Goal: Transaction & Acquisition: Register for event/course

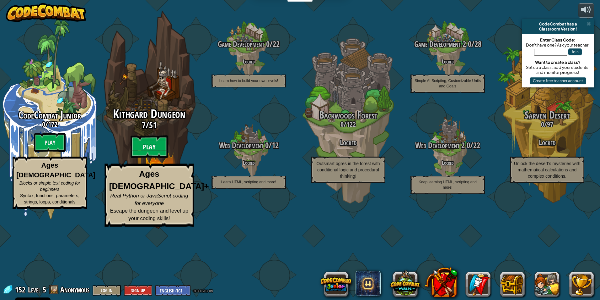
click at [150, 158] on btn "Play" at bounding box center [150, 146] width 38 height 23
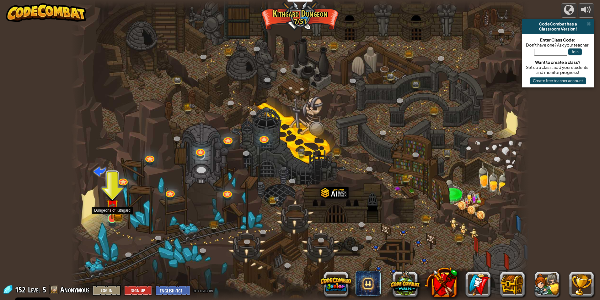
click at [108, 215] on img at bounding box center [112, 205] width 12 height 27
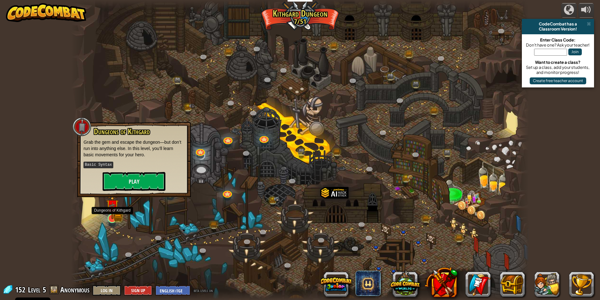
click at [109, 215] on img at bounding box center [112, 205] width 12 height 27
click at [263, 137] on link at bounding box center [264, 137] width 13 height 13
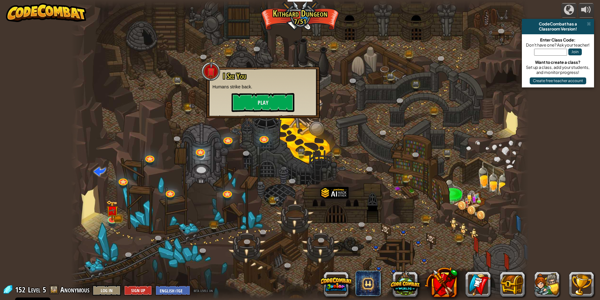
click at [280, 197] on div at bounding box center [300, 150] width 459 height 300
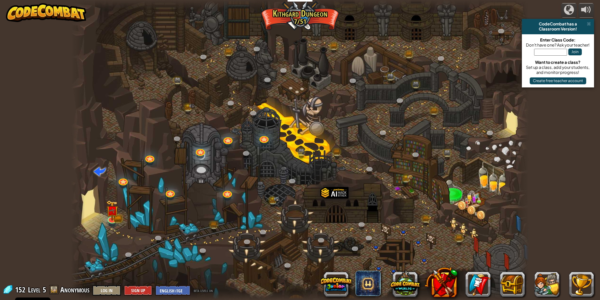
click at [375, 249] on div at bounding box center [300, 150] width 459 height 300
click at [409, 53] on link at bounding box center [410, 56] width 13 height 13
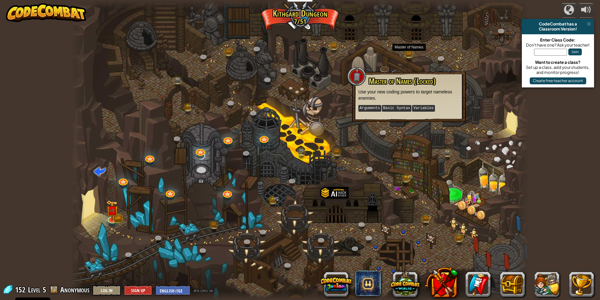
click at [391, 47] on div at bounding box center [300, 150] width 459 height 300
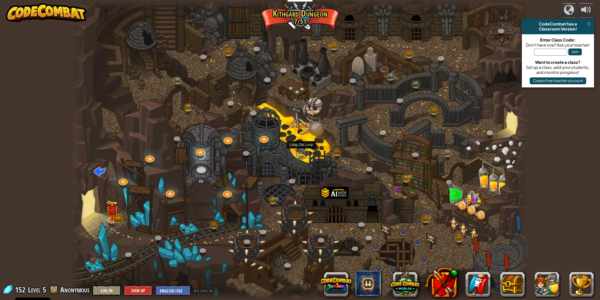
click at [304, 152] on link at bounding box center [302, 153] width 13 height 13
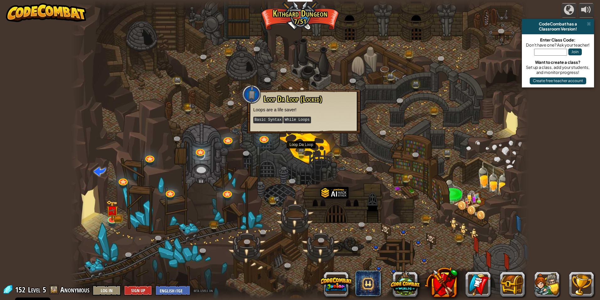
click at [323, 144] on div at bounding box center [300, 150] width 459 height 300
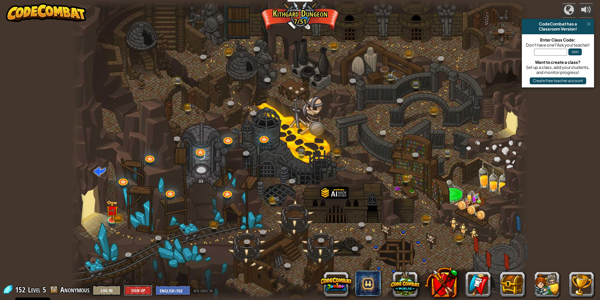
click at [143, 288] on button "Sign Up" at bounding box center [138, 290] width 28 height 10
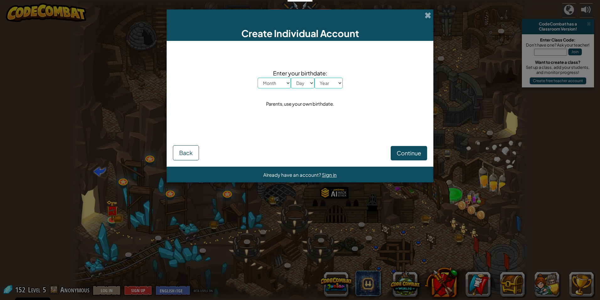
click at [274, 81] on select "Month January February March April May June July August September October Novem…" at bounding box center [274, 83] width 33 height 11
select select "9"
click at [258, 78] on select "Month January February March April May June July August September October Novem…" at bounding box center [274, 83] width 33 height 11
click at [308, 87] on select "Day 1 2 3 4 5 6 7 8 9 10 11 12 13 14 15 16 17 18 19 20 21 22 23 24 25 26 27 28 …" at bounding box center [303, 83] width 24 height 11
select select "11"
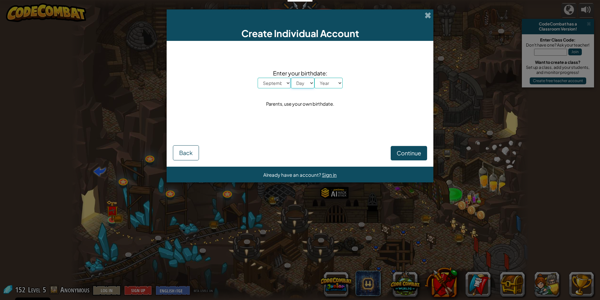
click at [291, 78] on select "Day 1 2 3 4 5 6 7 8 9 10 11 12 13 14 15 16 17 18 19 20 21 22 23 24 25 26 27 28 …" at bounding box center [303, 83] width 24 height 11
click at [331, 79] on select "Year [DATE] 2024 2023 2022 2021 2020 2019 2018 2017 2016 2015 2014 2013 2012 20…" at bounding box center [329, 83] width 28 height 11
select select "2001"
click at [315, 78] on select "Year [DATE] 2024 2023 2022 2021 2020 2019 2018 2017 2016 2015 2014 2013 2012 20…" at bounding box center [329, 83] width 28 height 11
click at [427, 16] on span at bounding box center [428, 15] width 7 height 7
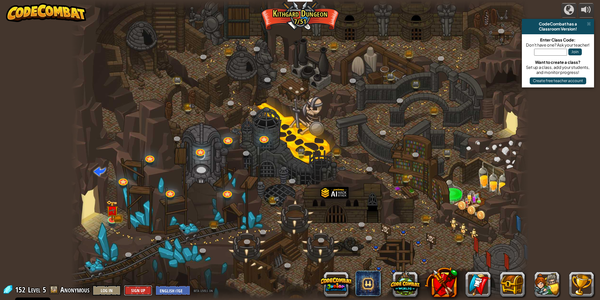
click at [134, 289] on button "Sign Up" at bounding box center [138, 290] width 28 height 10
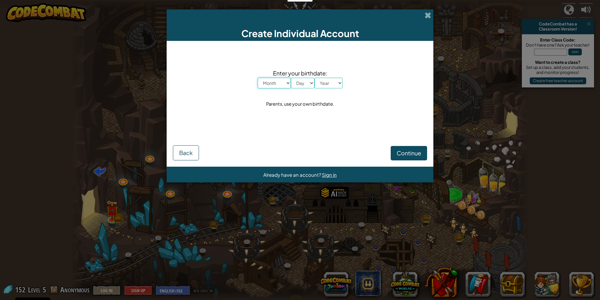
click at [278, 84] on select "Month January February March April May June July August September October Novem…" at bounding box center [274, 83] width 33 height 11
click at [323, 82] on select "Year [DATE] 2024 2023 2022 2021 2020 2019 2018 2017 2016 2015 2014 2013 2012 20…" at bounding box center [329, 83] width 28 height 11
select select "2025"
click at [315, 78] on select "Year [DATE] 2024 2023 2022 2021 2020 2019 2018 2017 2016 2015 2014 2013 2012 20…" at bounding box center [329, 83] width 28 height 11
click at [300, 85] on select "Day 1 2 3 4 5 6 7 8 9 10 11 12 13 14 15 16 17 18 19 20 21 22 23 24 25 26 27 28 …" at bounding box center [303, 83] width 24 height 11
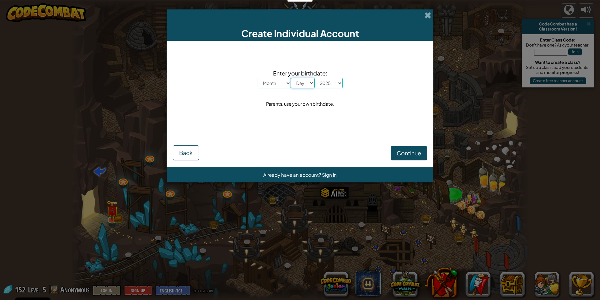
select select "31"
click at [291, 78] on select "Day 1 2 3 4 5 6 7 8 9 10 11 12 13 14 15 16 17 18 19 20 21 22 23 24 25 26 27 28 …" at bounding box center [303, 83] width 24 height 11
drag, startPoint x: 282, startPoint y: 83, endPoint x: 279, endPoint y: 89, distance: 6.3
click at [282, 83] on select "Month January February March April May June July August September October Novem…" at bounding box center [274, 83] width 33 height 11
select select "12"
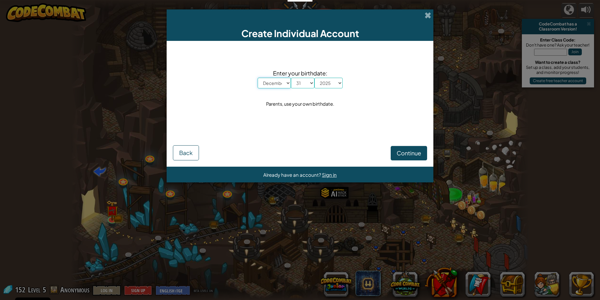
click at [258, 78] on select "Month January February March April May June July August September October Novem…" at bounding box center [274, 83] width 33 height 11
drag, startPoint x: 269, startPoint y: 104, endPoint x: 334, endPoint y: 100, distance: 64.5
click at [334, 100] on div "Parents, use your own birthdate." at bounding box center [300, 103] width 68 height 9
drag, startPoint x: 334, startPoint y: 100, endPoint x: 321, endPoint y: 119, distance: 22.8
click at [321, 119] on div "Enter your birthdate: Month January February March April May June July August S…" at bounding box center [300, 88] width 254 height 83
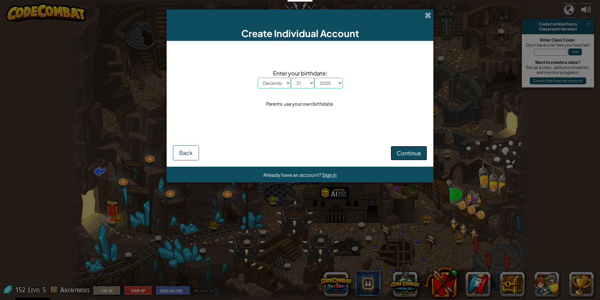
click at [412, 156] on span "Continue" at bounding box center [409, 152] width 24 height 7
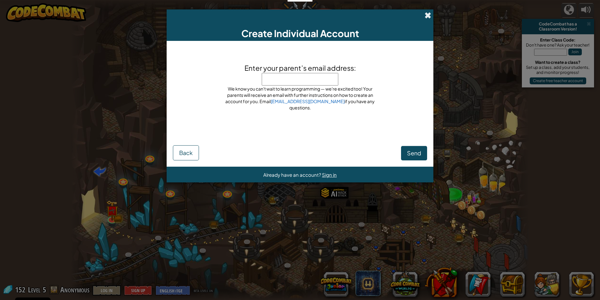
click at [427, 16] on span at bounding box center [428, 15] width 7 height 7
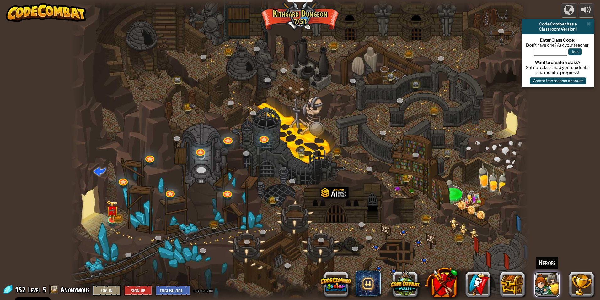
click at [543, 282] on button at bounding box center [547, 283] width 25 height 25
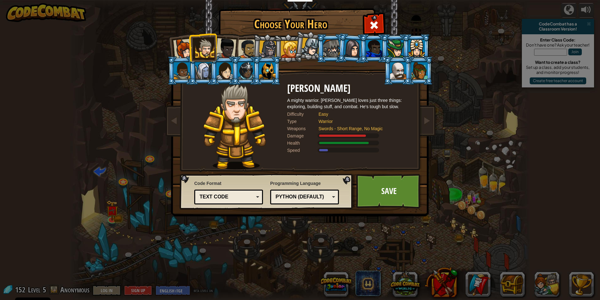
click at [270, 50] on div at bounding box center [268, 50] width 18 height 18
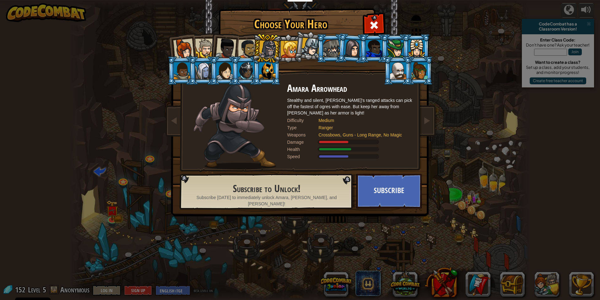
click at [237, 45] on li at bounding box center [224, 47] width 31 height 31
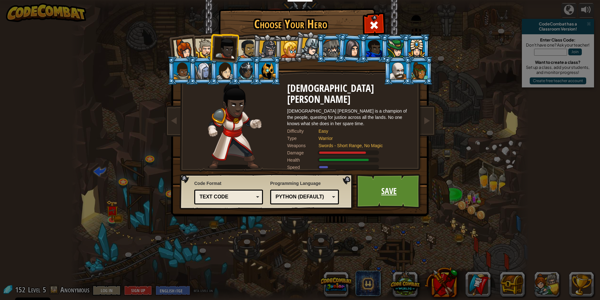
click at [367, 195] on link "Save" at bounding box center [389, 191] width 66 height 35
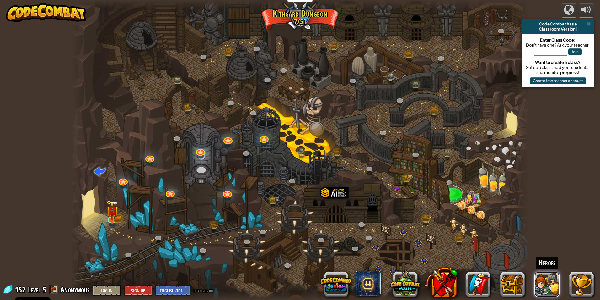
click at [548, 289] on button at bounding box center [547, 283] width 25 height 25
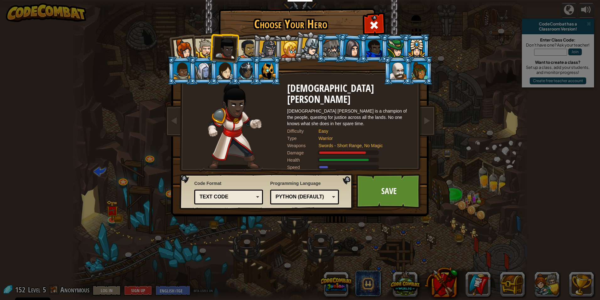
click at [209, 47] on div at bounding box center [204, 48] width 19 height 19
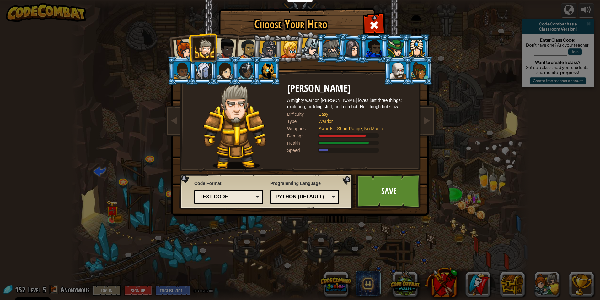
click at [386, 193] on link "Save" at bounding box center [389, 191] width 66 height 35
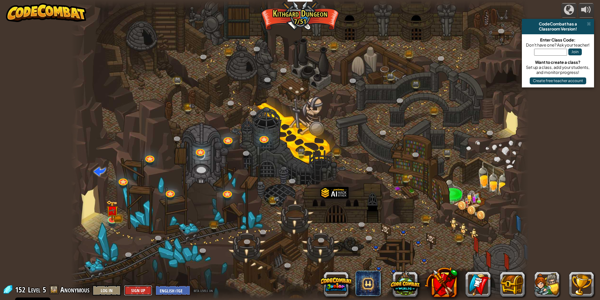
click at [145, 286] on button "Sign Up" at bounding box center [138, 290] width 28 height 10
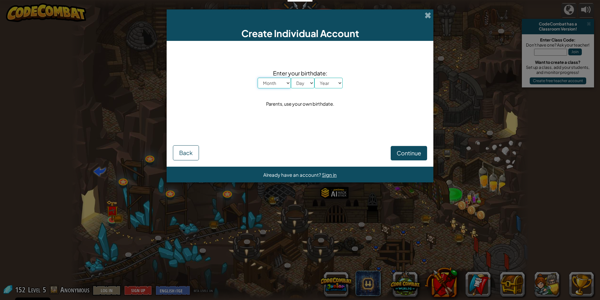
click at [267, 84] on select "Month January February March April May June July August September October Novem…" at bounding box center [274, 83] width 33 height 11
select select "9"
click at [258, 78] on select "Month January February March April May June July August September October Novem…" at bounding box center [274, 83] width 33 height 11
click at [302, 83] on select "Day 1 2 3 4 5 6 7 8 9 10 11 12 13 14 15 16 17 18 19 20 21 22 23 24 25 26 27 28 …" at bounding box center [303, 83] width 24 height 11
select select "11"
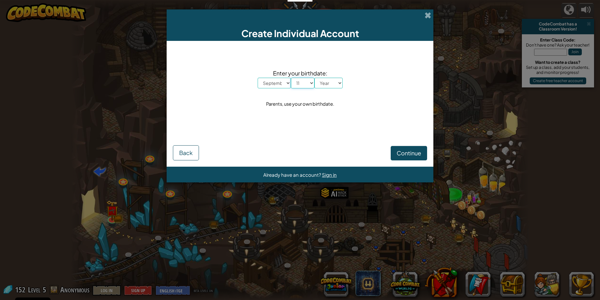
click at [291, 78] on select "Day 1 2 3 4 5 6 7 8 9 10 11 12 13 14 15 16 17 18 19 20 21 22 23 24 25 26 27 28 …" at bounding box center [303, 83] width 24 height 11
drag, startPoint x: 331, startPoint y: 80, endPoint x: 331, endPoint y: 84, distance: 4.1
click at [331, 80] on select "Year [DATE] 2024 2023 2022 2021 2020 2019 2018 2017 2016 2015 2014 2013 2012 20…" at bounding box center [329, 83] width 28 height 11
select select "2001"
click at [315, 78] on select "Year [DATE] 2024 2023 2022 2021 2020 2019 2018 2017 2016 2015 2014 2013 2012 20…" at bounding box center [329, 83] width 28 height 11
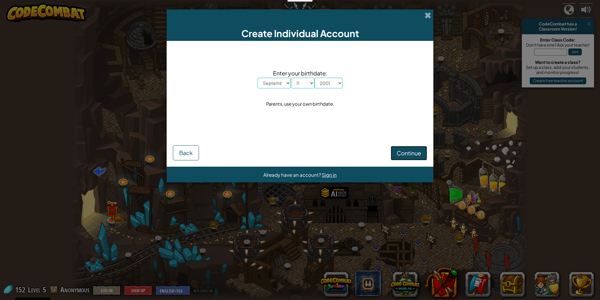
click at [402, 155] on span "Continue" at bounding box center [409, 152] width 24 height 7
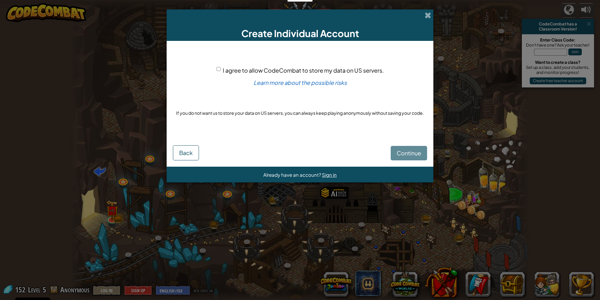
click at [400, 155] on div "Continue Back" at bounding box center [300, 148] width 254 height 24
click at [222, 67] on div "I agree to allow CodeCombat to store my data on US servers." at bounding box center [300, 70] width 167 height 9
click at [224, 68] on span "I agree to allow CodeCombat to store my data on US servers." at bounding box center [303, 70] width 161 height 7
click at [221, 68] on input "I agree to allow CodeCombat to store my data on US servers." at bounding box center [219, 69] width 4 height 4
checkbox input "true"
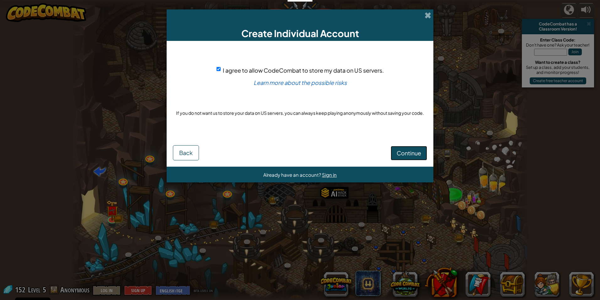
click at [399, 146] on button "Continue" at bounding box center [409, 153] width 36 height 14
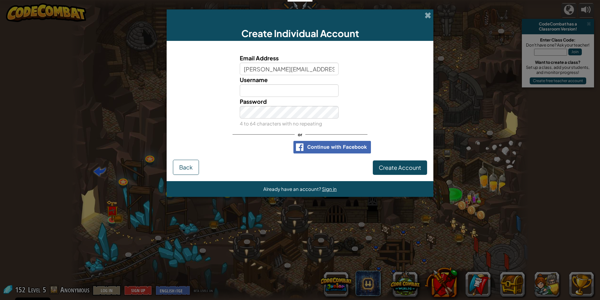
type input "[PERSON_NAME][EMAIL_ADDRESS][DOMAIN_NAME]"
click at [279, 85] on input "Username" at bounding box center [289, 90] width 99 height 13
type input "D"
type input "hugh232323"
click at [390, 164] on span "Create Account" at bounding box center [400, 167] width 42 height 7
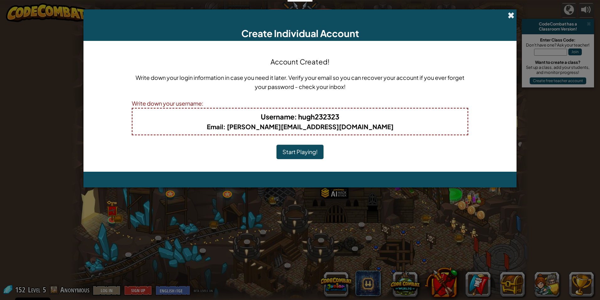
click at [515, 15] on span at bounding box center [511, 15] width 7 height 7
